Goal: Transaction & Acquisition: Purchase product/service

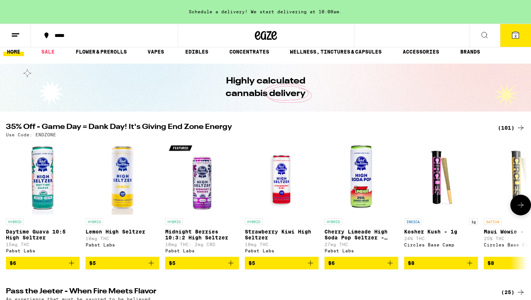
scroll to position [8, 0]
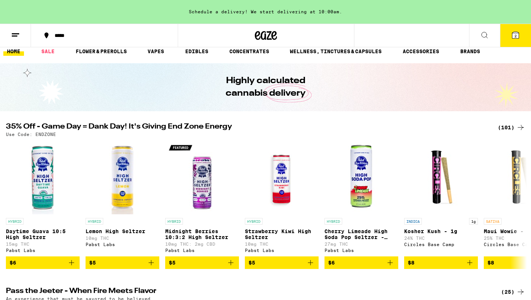
click at [503, 130] on div "(101)" at bounding box center [511, 127] width 27 height 9
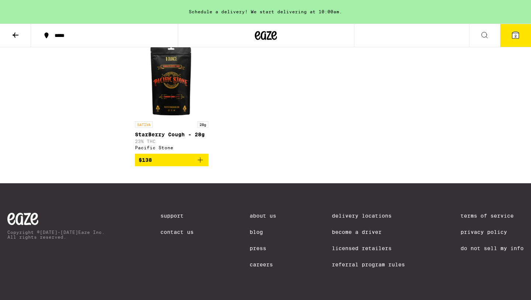
scroll to position [2792, 0]
